Goal: Task Accomplishment & Management: Manage account settings

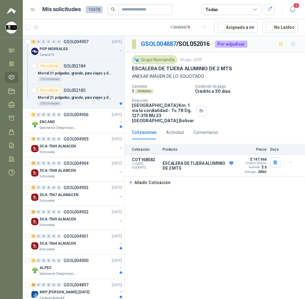
scroll to position [630, 0]
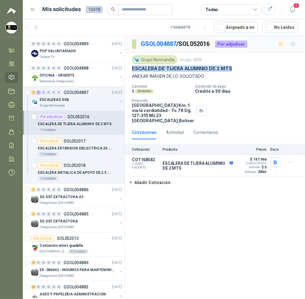
drag, startPoint x: 231, startPoint y: 68, endPoint x: 130, endPoint y: 70, distance: 101.4
click at [130, 70] on div "Grupo [PERSON_NAME] [DATE] ESCALERA DE TIJERA ALUMINIO DE 2 MTS ANEXAR IMAGEN D…" at bounding box center [215, 89] width 180 height 73
copy p "ESCALERA DE TIJERA ALUMINIO DE 2 MTS"
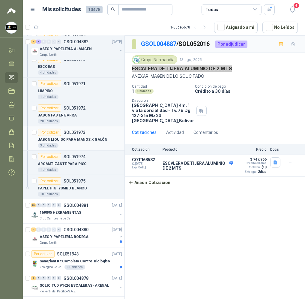
scroll to position [900, 0]
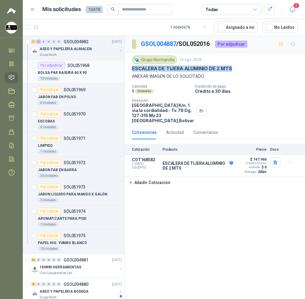
click at [89, 73] on div "BOLSA PAR BASURA 60 X 90" at bounding box center [80, 72] width 84 height 7
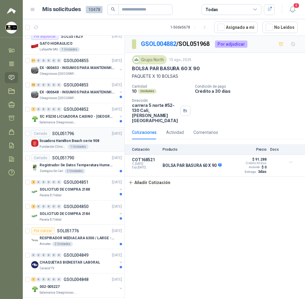
scroll to position [1305, 0]
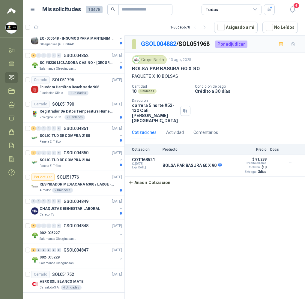
click at [261, 8] on div "Todas" at bounding box center [232, 9] width 60 height 11
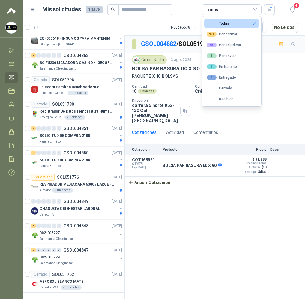
click at [275, 8] on div "4" at bounding box center [286, 9] width 23 height 9
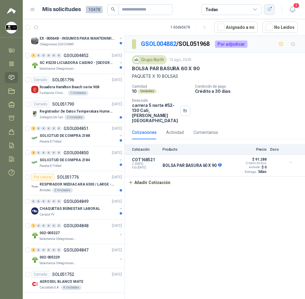
click at [269, 12] on button "button" at bounding box center [269, 9] width 11 height 11
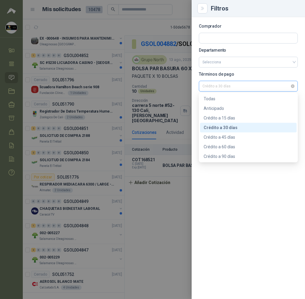
click at [278, 84] on span "Crédito a 30 días" at bounding box center [249, 86] width 92 height 9
click at [269, 98] on div "Todas" at bounding box center [248, 98] width 89 height 7
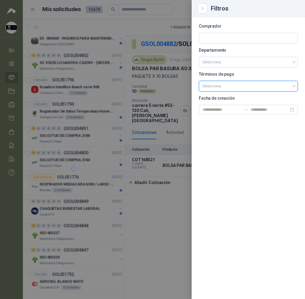
click at [185, 218] on div at bounding box center [152, 149] width 305 height 299
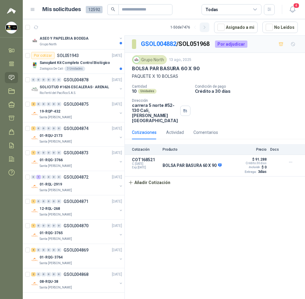
click at [206, 27] on icon "button" at bounding box center [204, 27] width 5 height 5
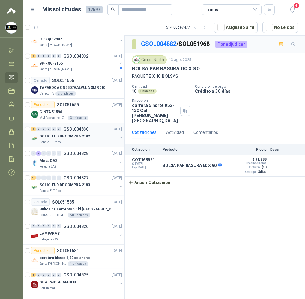
scroll to position [964, 0]
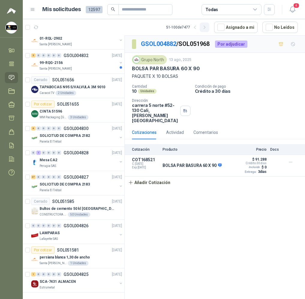
click at [204, 26] on button "button" at bounding box center [205, 28] width 10 height 10
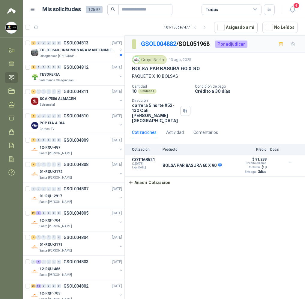
scroll to position [450, 0]
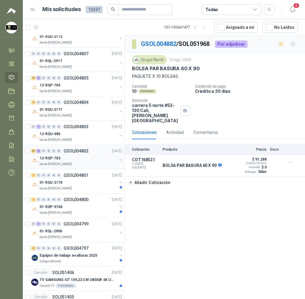
click at [101, 156] on div "12-RQP-703" at bounding box center [79, 158] width 78 height 7
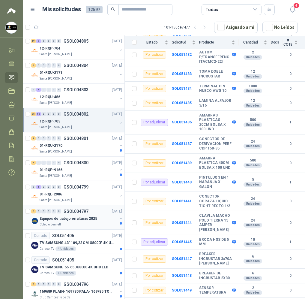
scroll to position [540, 0]
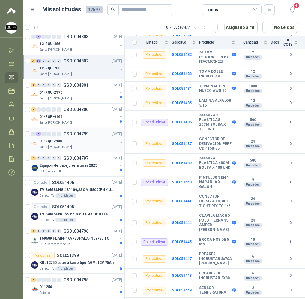
click at [97, 145] on div "01-RQL-2906 [GEOGRAPHIC_DATA][PERSON_NAME]" at bounding box center [79, 143] width 78 height 12
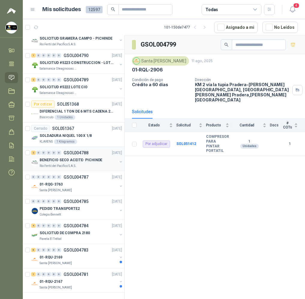
scroll to position [964, 0]
click at [205, 28] on button "button" at bounding box center [205, 28] width 10 height 10
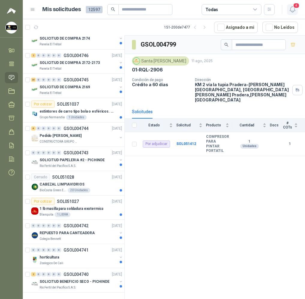
click at [295, 5] on span "4" at bounding box center [296, 6] width 7 height 6
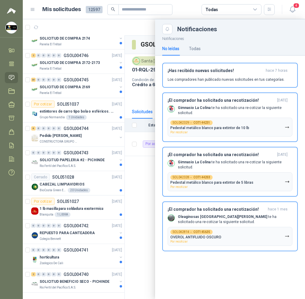
click at [140, 194] on div at bounding box center [164, 159] width 282 height 280
